Goal: Browse casually: Explore the website without a specific task or goal

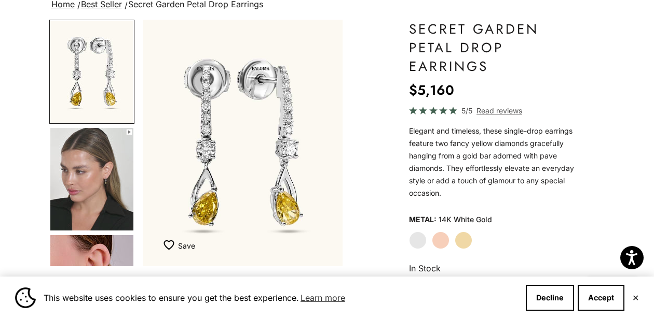
scroll to position [83, 0]
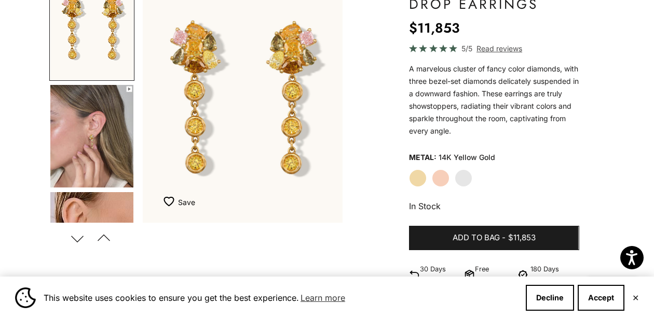
scroll to position [145, 0]
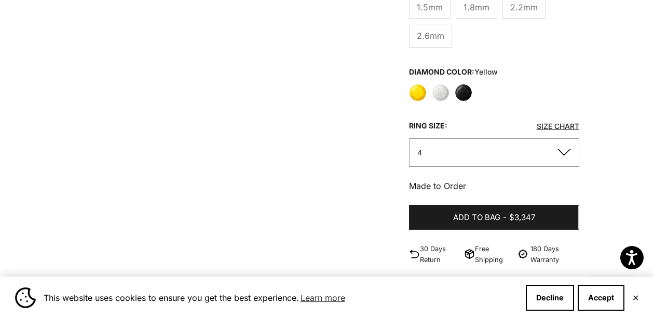
scroll to position [373, 0]
click at [440, 91] on label "White" at bounding box center [441, 94] width 18 height 18
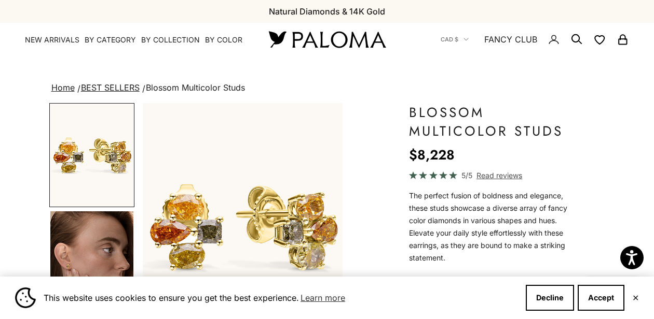
scroll to position [21, 0]
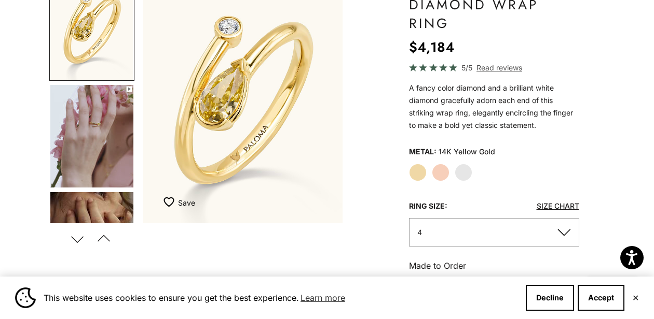
scroll to position [124, 0]
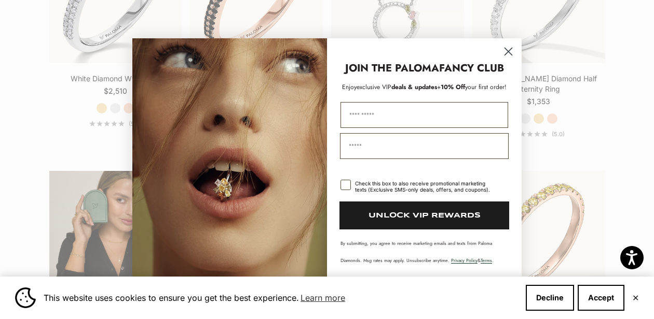
scroll to position [1618, 0]
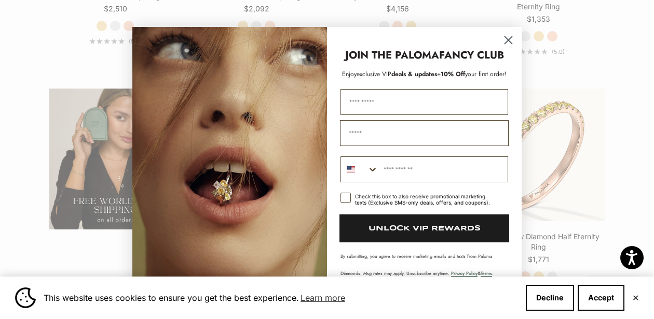
click at [507, 43] on circle "Close dialog" at bounding box center [507, 40] width 17 height 17
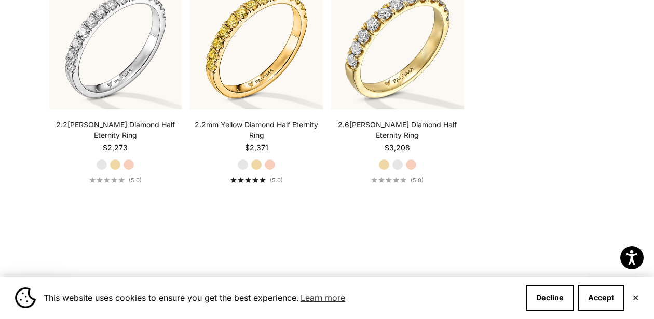
scroll to position [1971, 0]
